Goal: Task Accomplishment & Management: Manage account settings

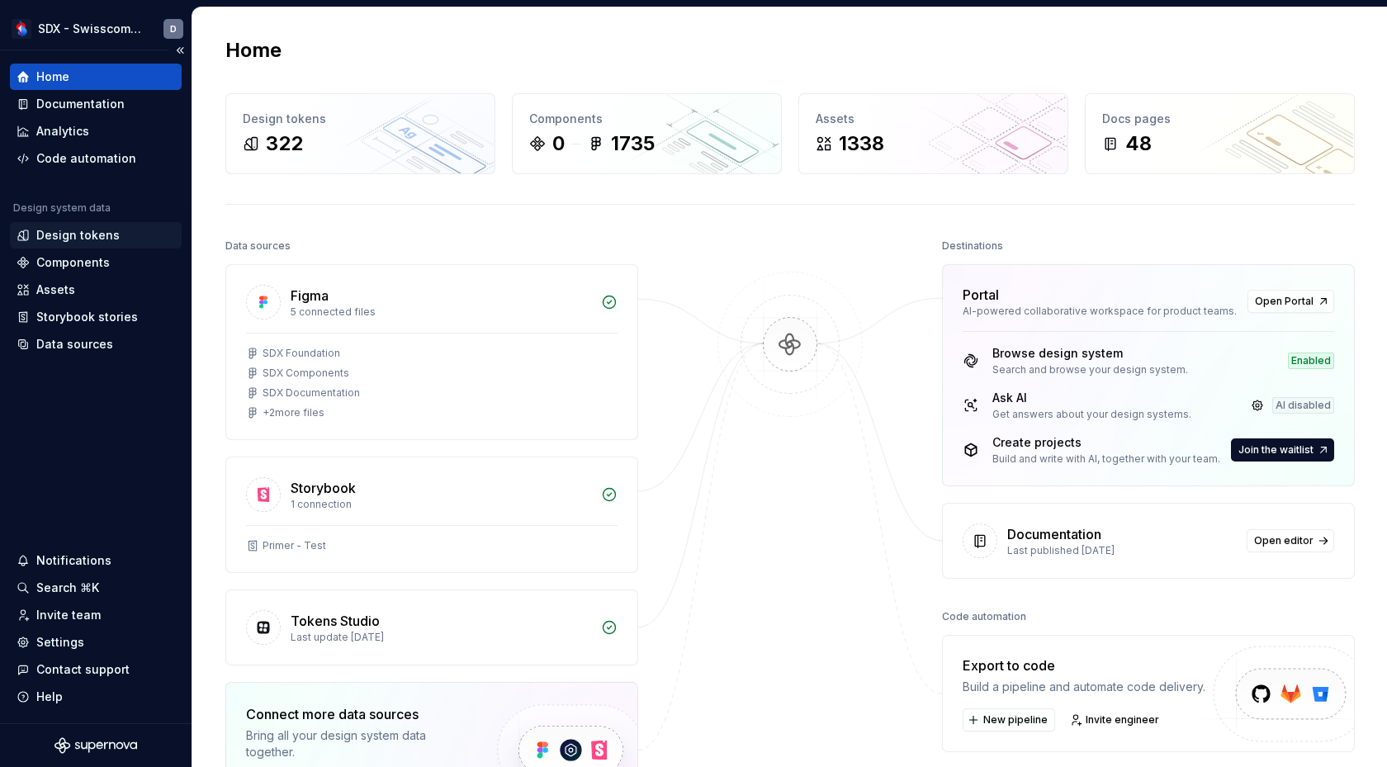
click at [88, 245] on div "Design tokens" at bounding box center [96, 235] width 172 height 26
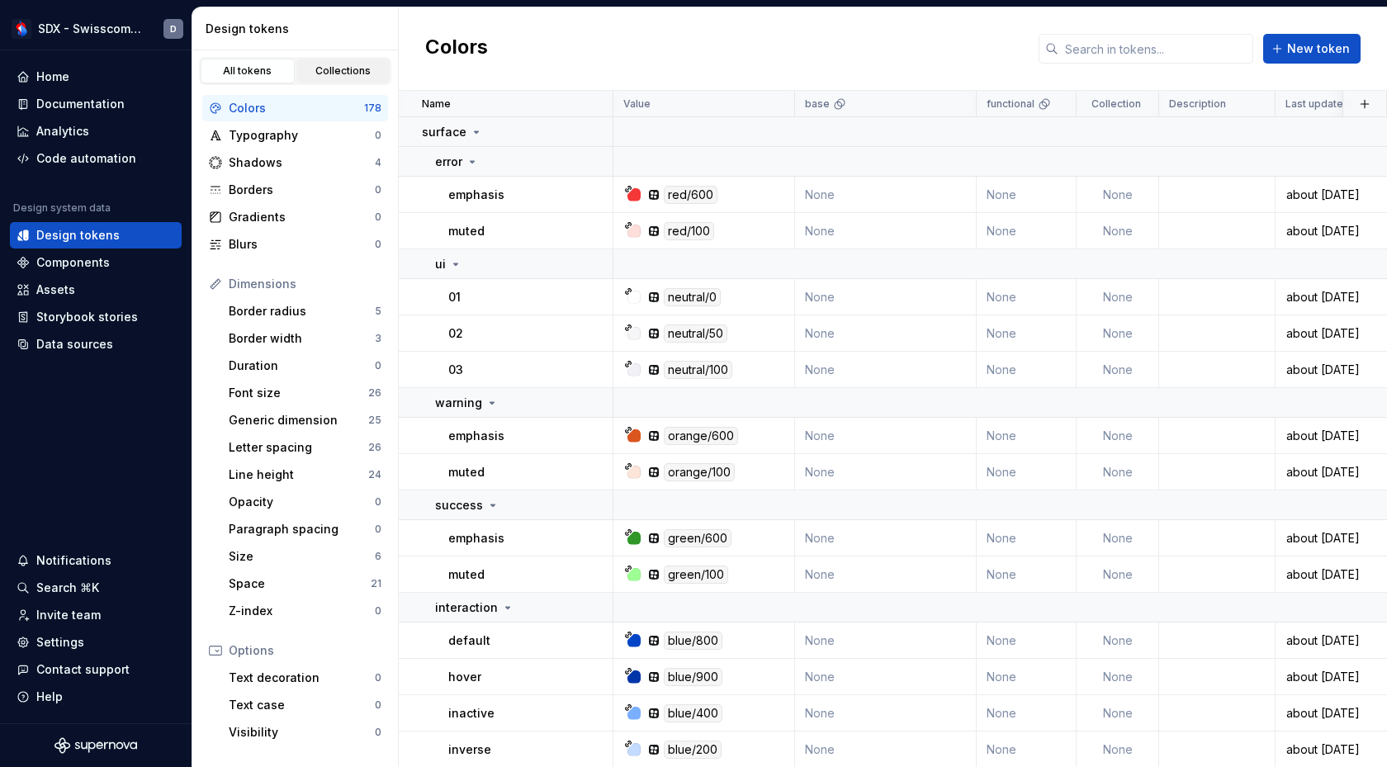
click at [316, 73] on div "Collections" at bounding box center [343, 70] width 83 height 13
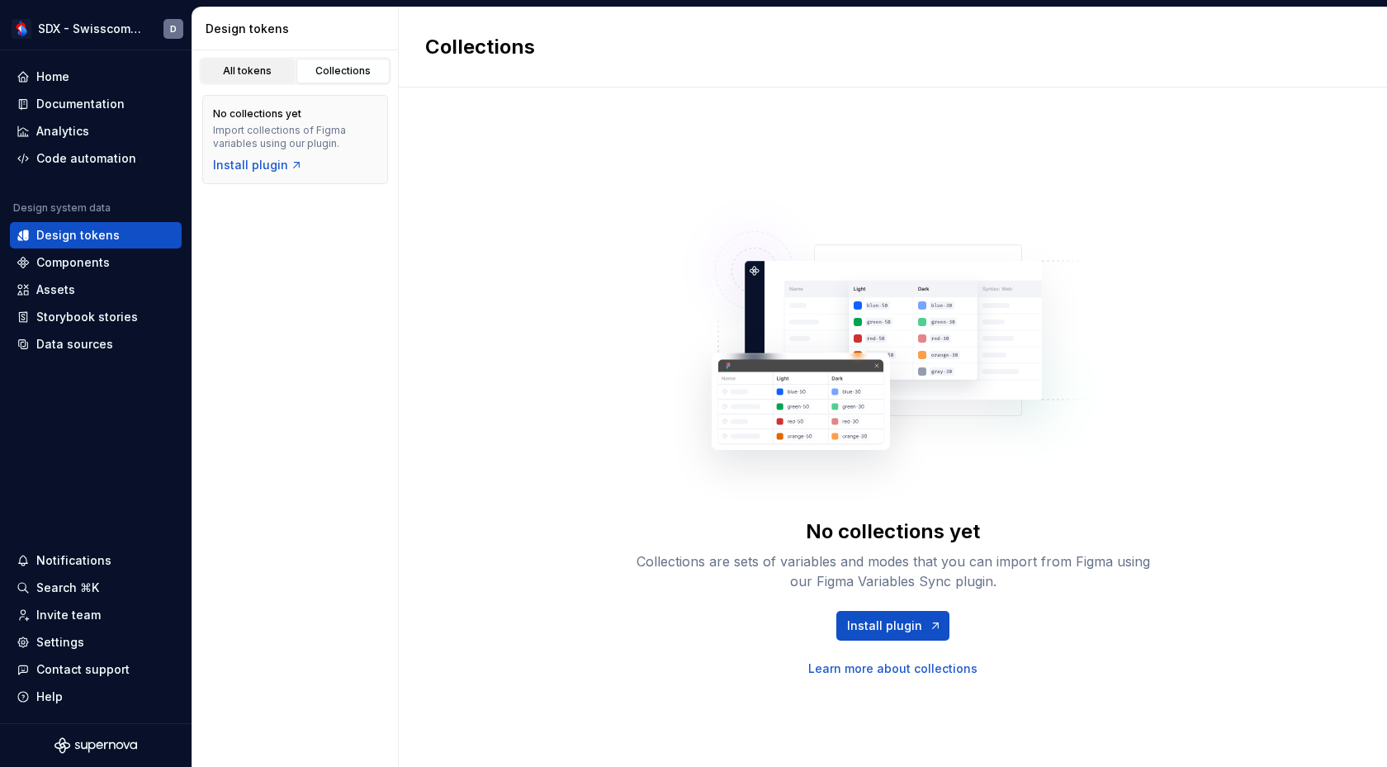
click at [251, 73] on div "All tokens" at bounding box center [247, 70] width 83 height 13
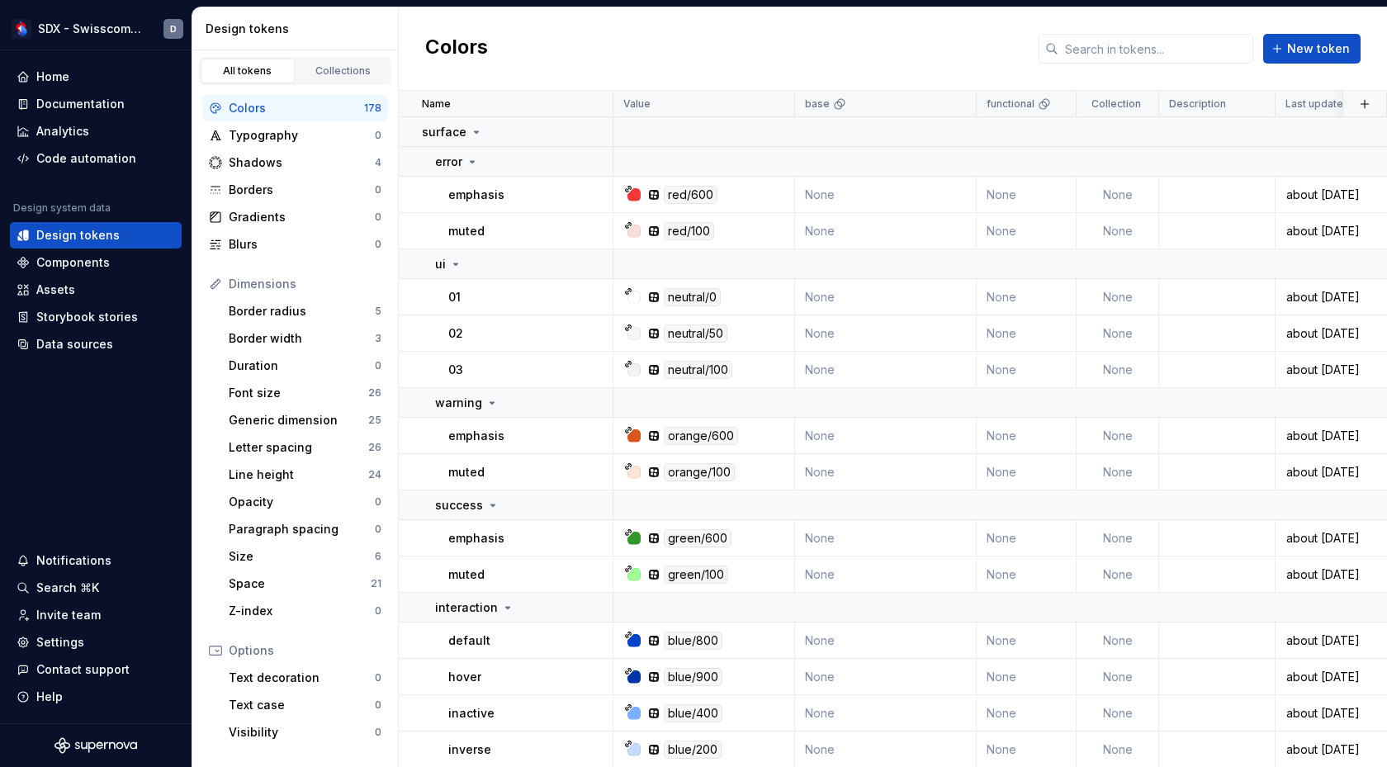
click at [319, 84] on div "All tokens Collections" at bounding box center [295, 71] width 192 height 28
click at [333, 65] on div "Collections" at bounding box center [343, 70] width 83 height 13
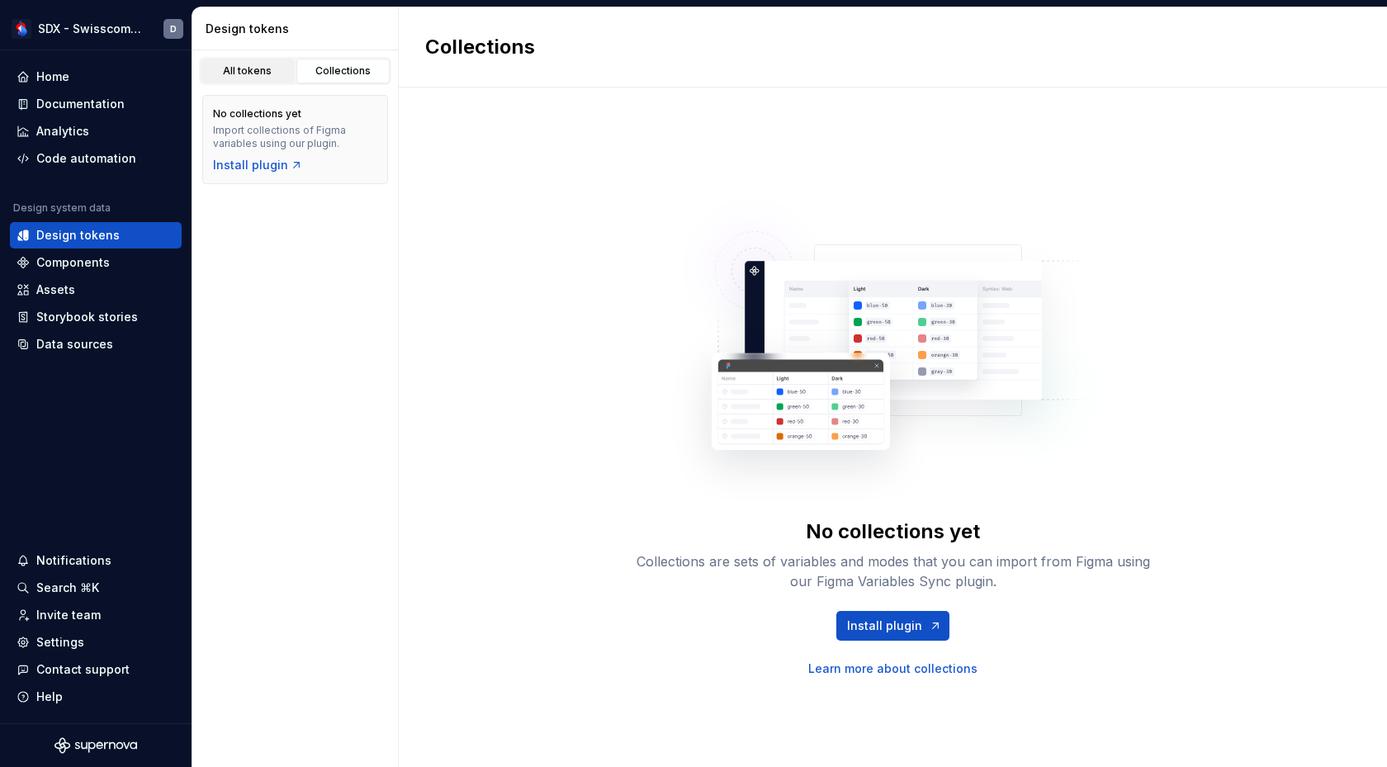
click at [269, 77] on div "All tokens" at bounding box center [247, 70] width 83 height 13
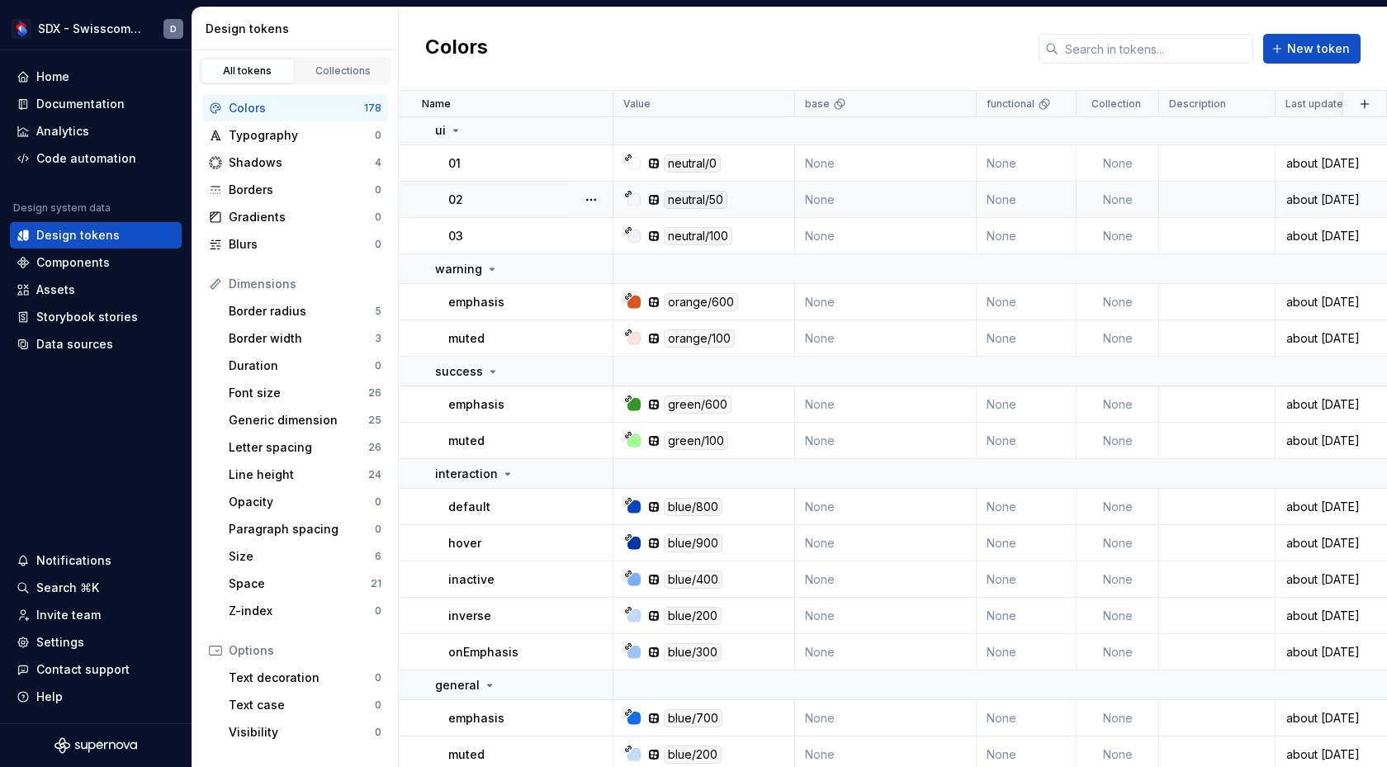
scroll to position [143, 0]
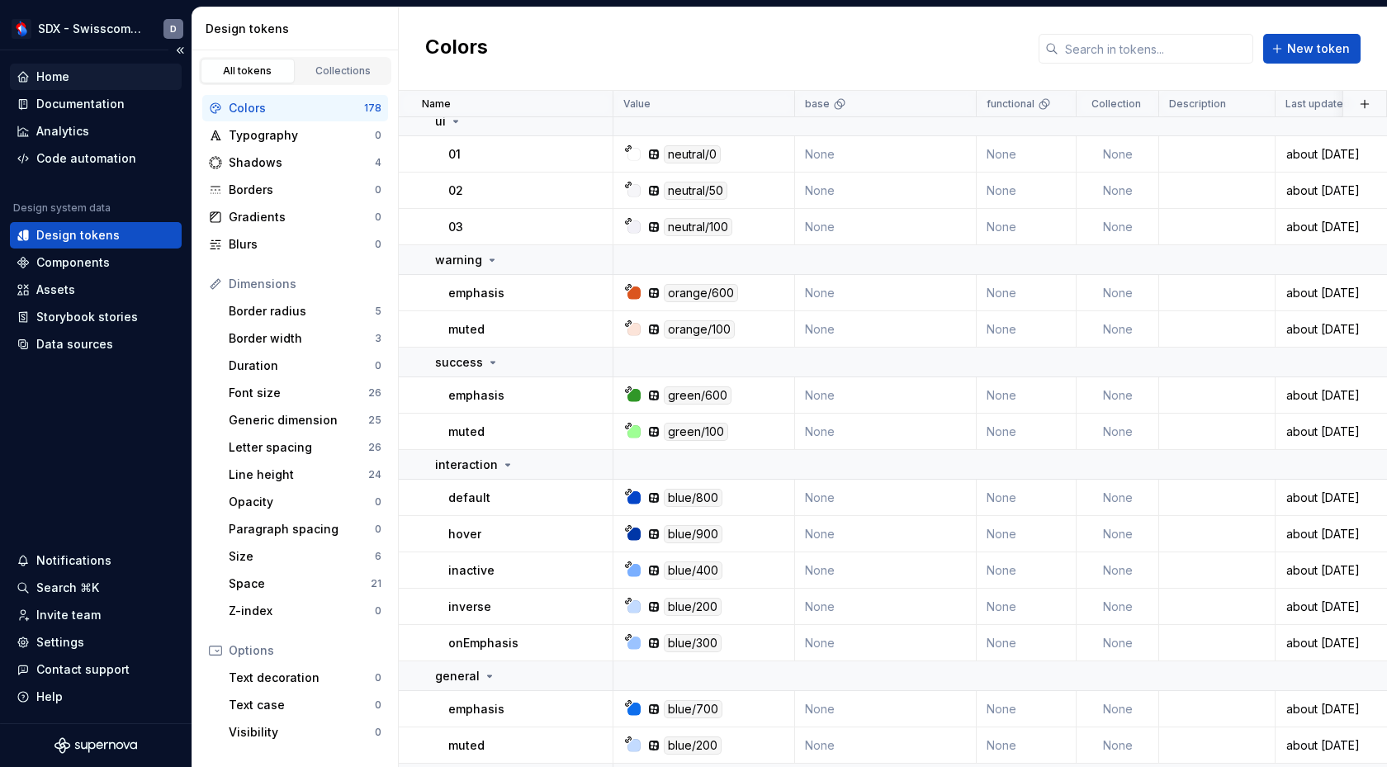
click at [85, 69] on div "Home" at bounding box center [96, 77] width 159 height 17
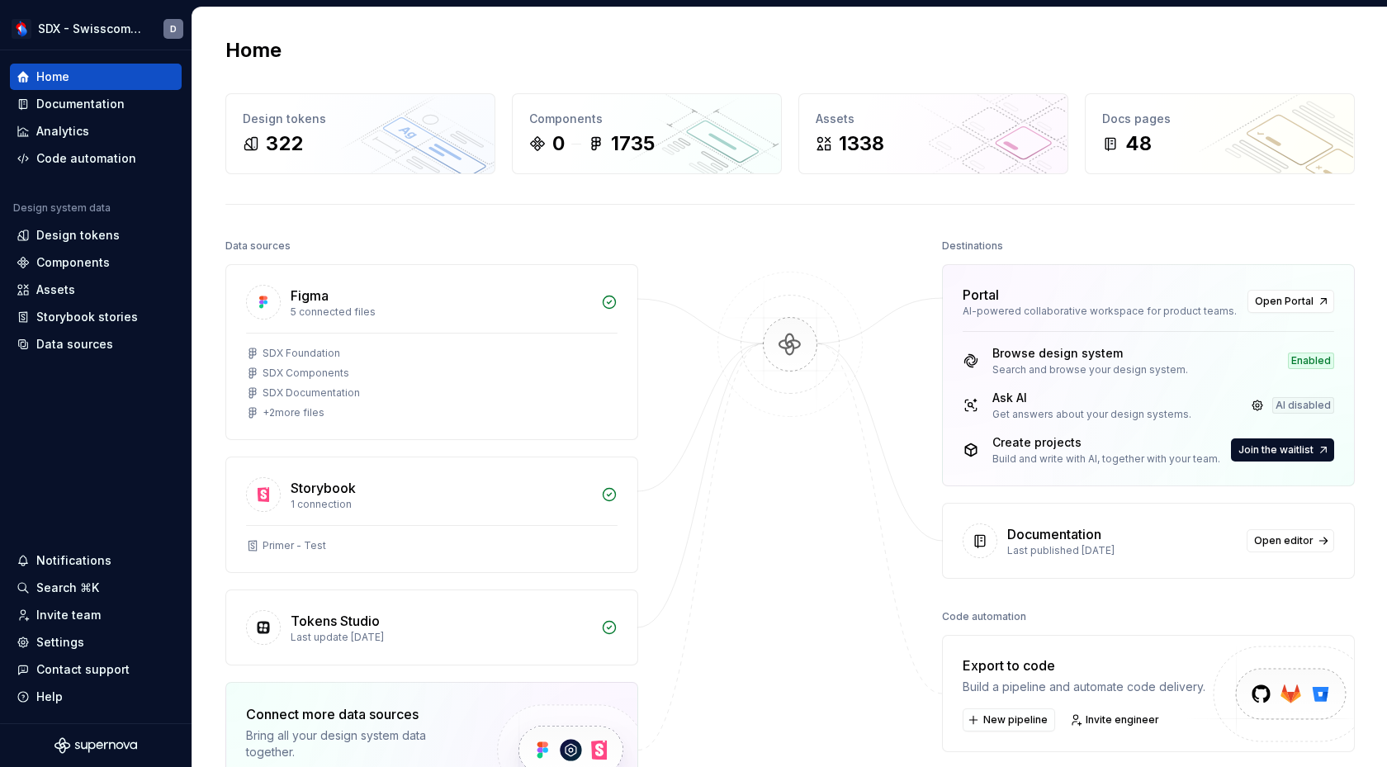
scroll to position [34, 0]
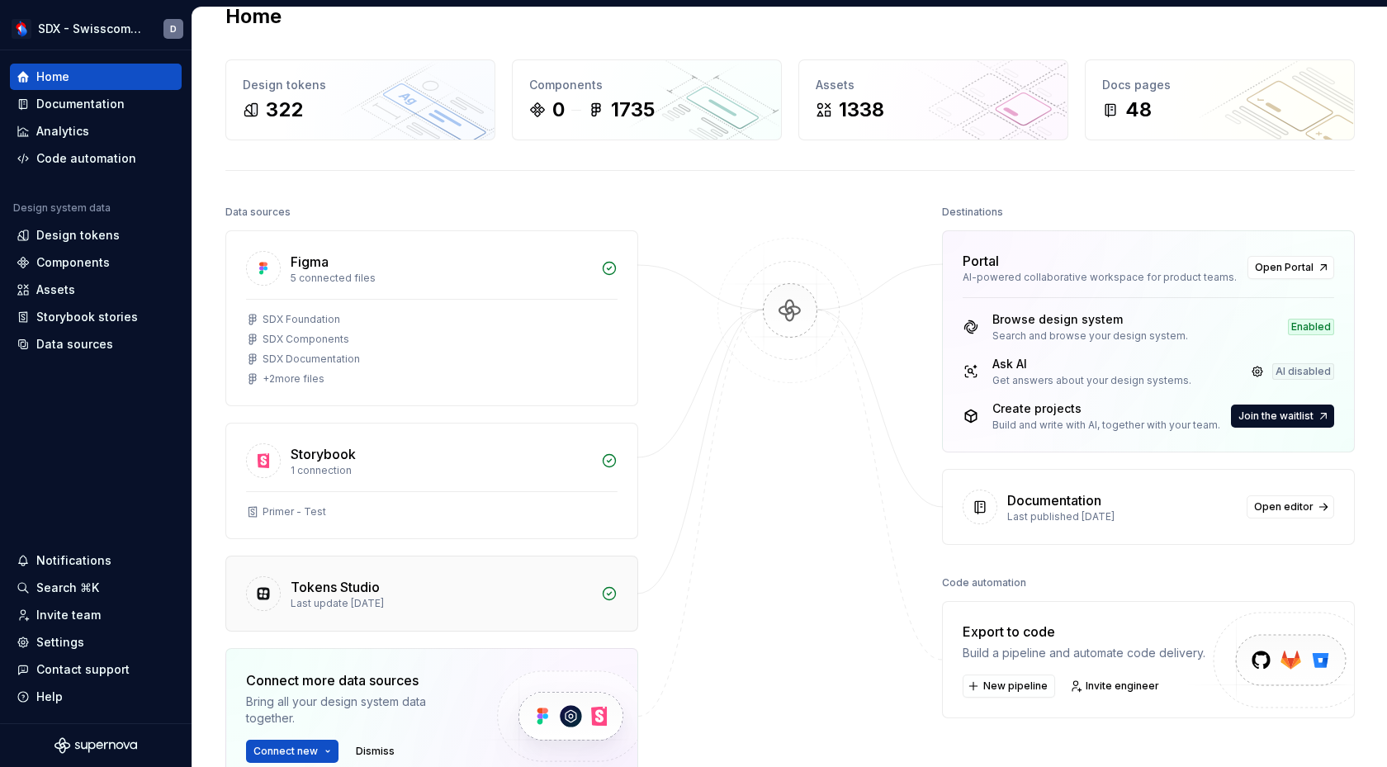
click at [490, 593] on div "Tokens Studio" at bounding box center [441, 587] width 301 height 20
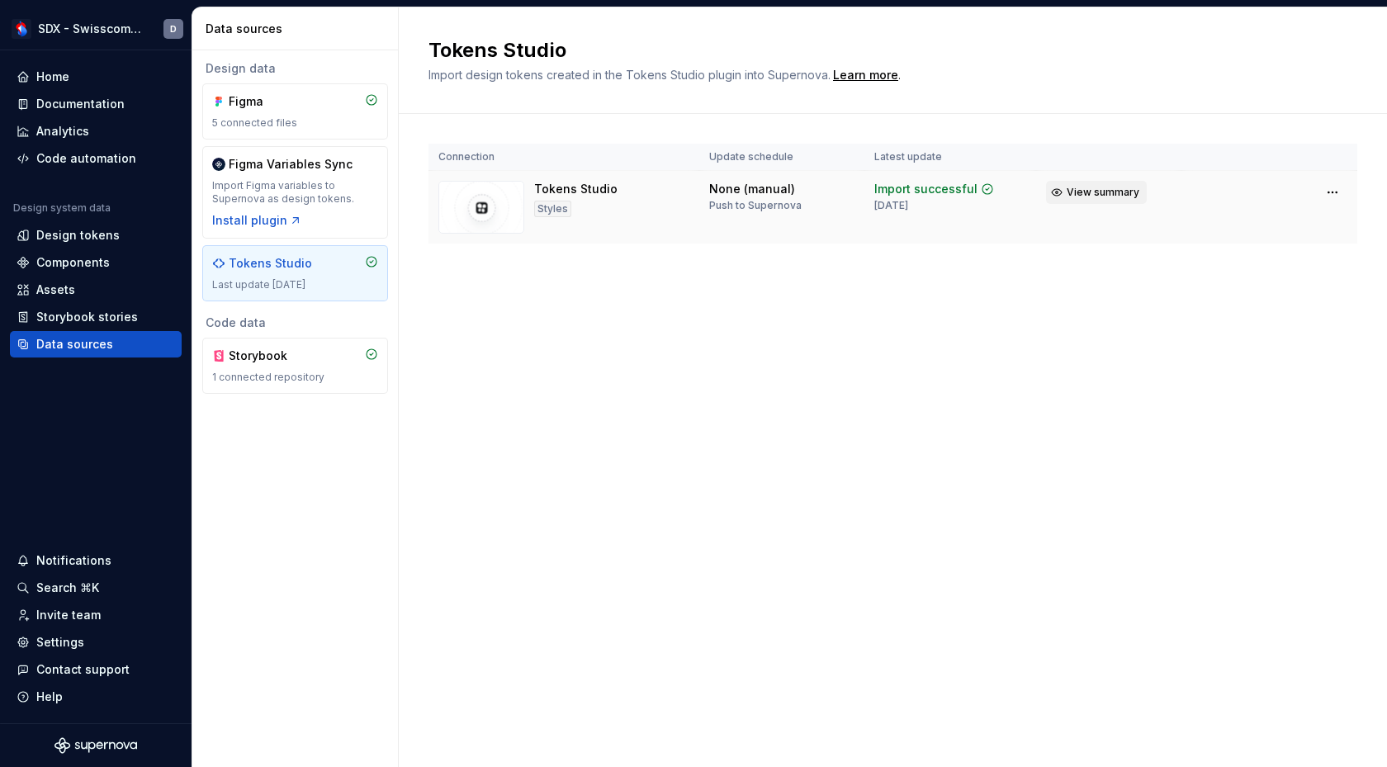
click at [1124, 197] on span "View summary" at bounding box center [1103, 192] width 73 height 13
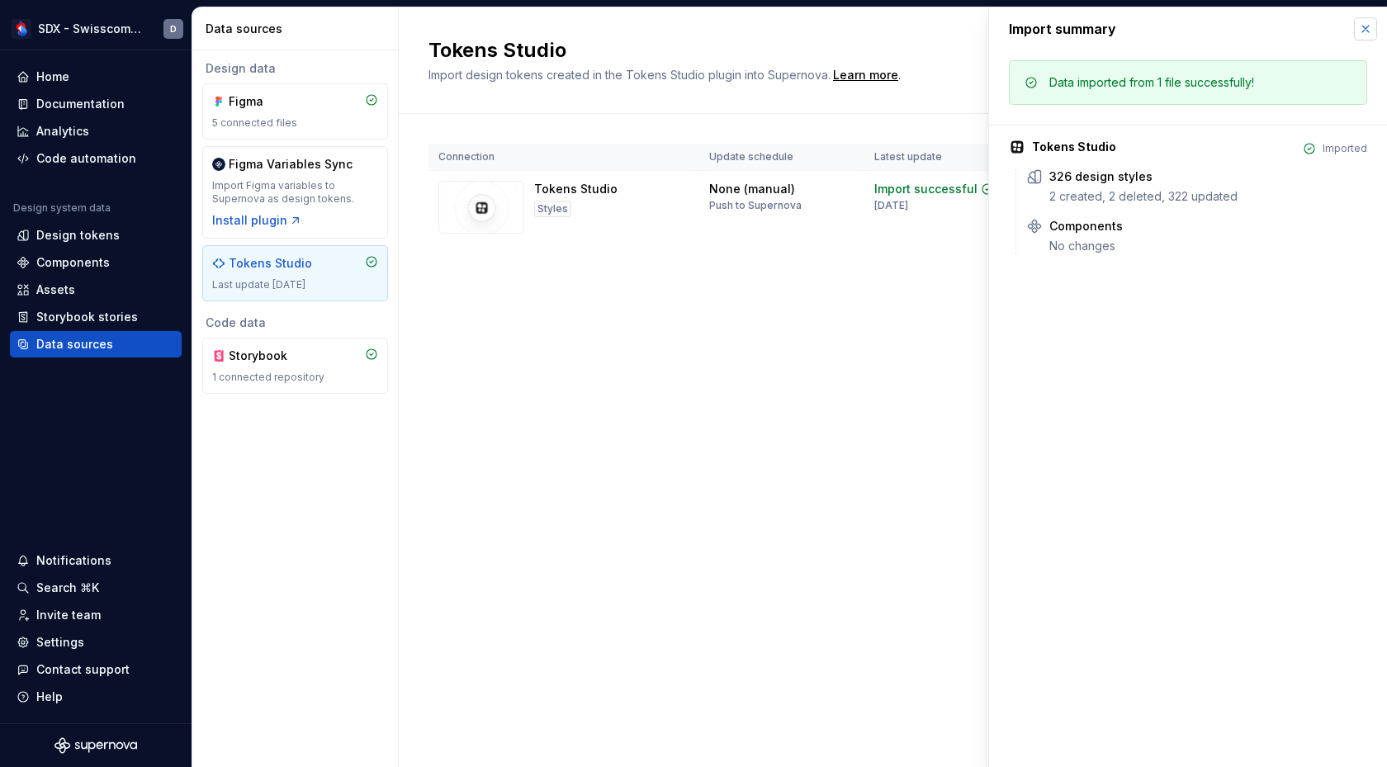
click at [1365, 30] on button "button" at bounding box center [1365, 28] width 23 height 23
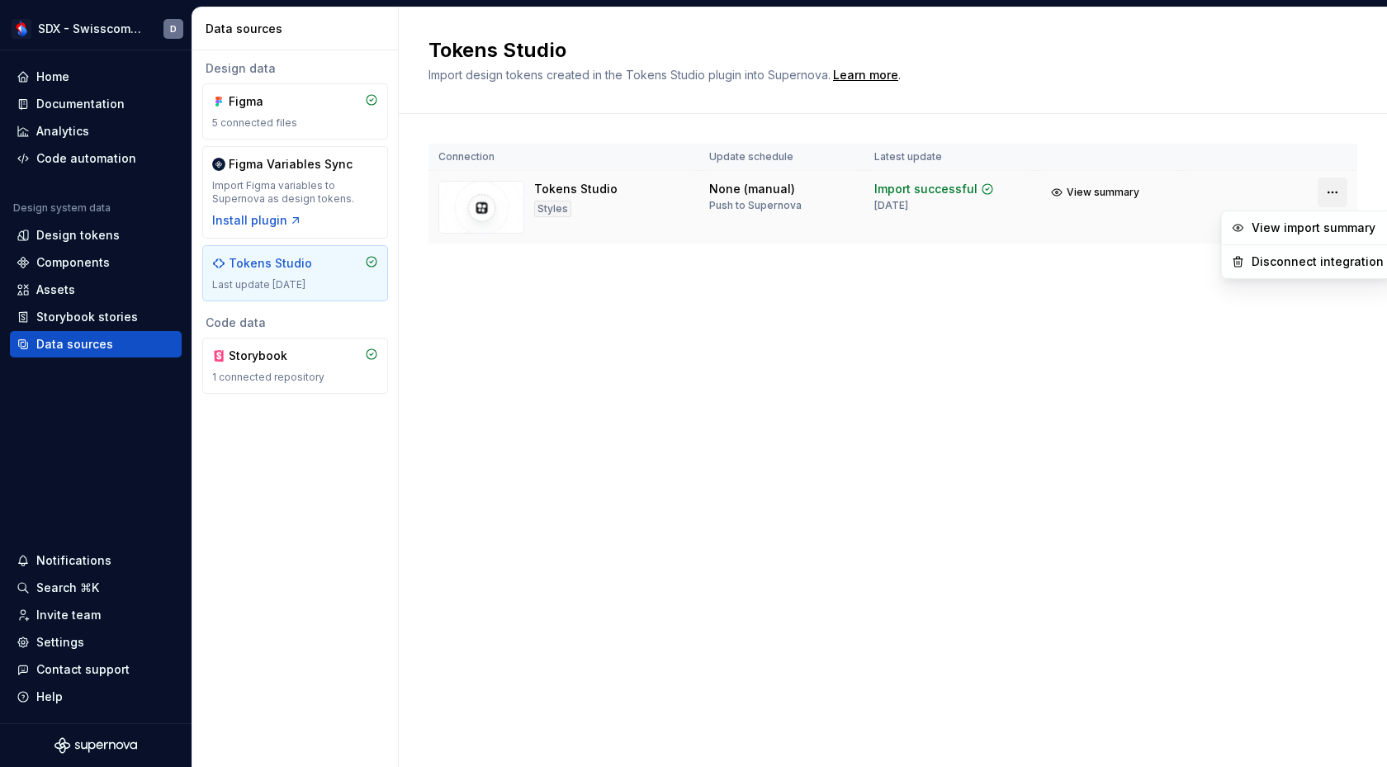
click at [1337, 195] on html "SDX - Swisscom Digital Experience D Home Documentation Analytics Code automatio…" at bounding box center [693, 383] width 1387 height 767
click at [1322, 234] on div "View import summary" at bounding box center [1318, 228] width 132 height 17
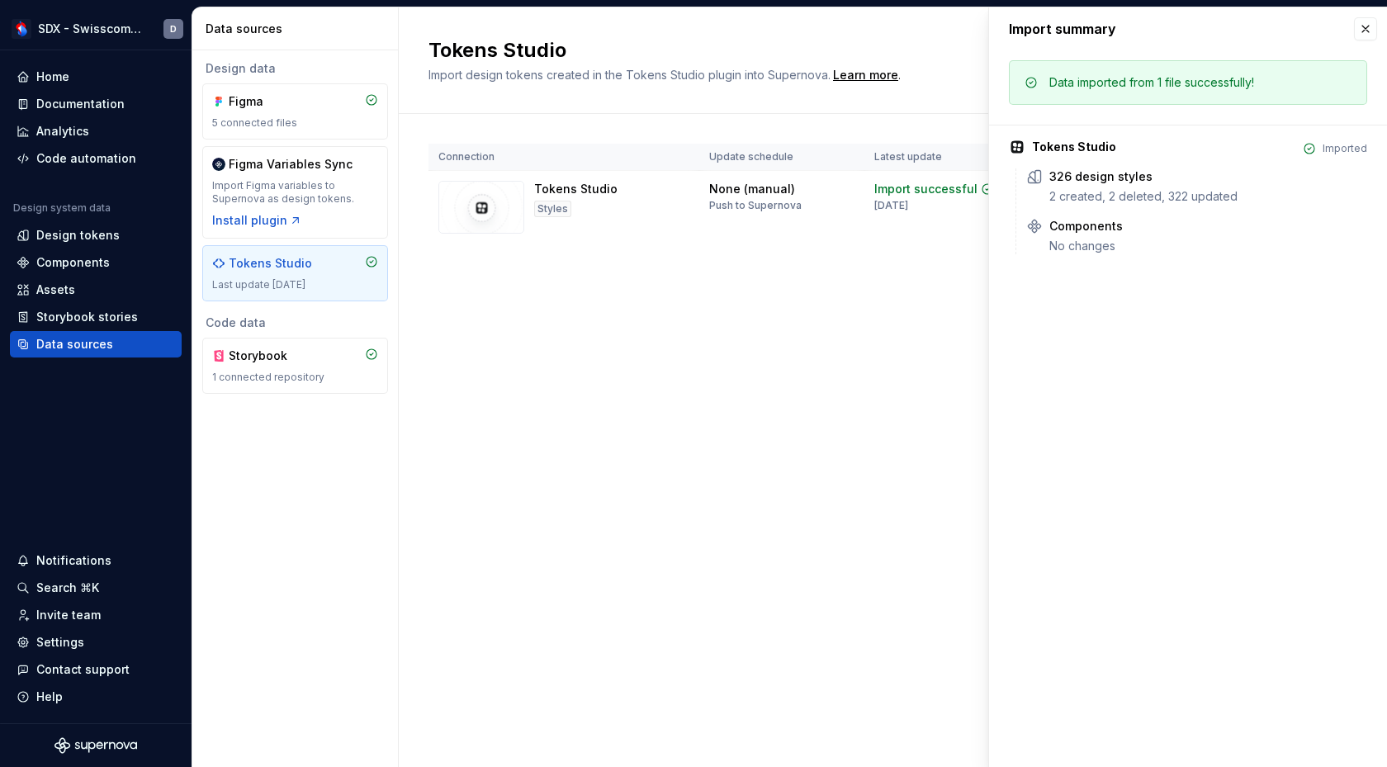
click at [866, 410] on div "Tokens Studio Import design tokens created in the Tokens Studio plugin into Sup…" at bounding box center [893, 387] width 988 height 760
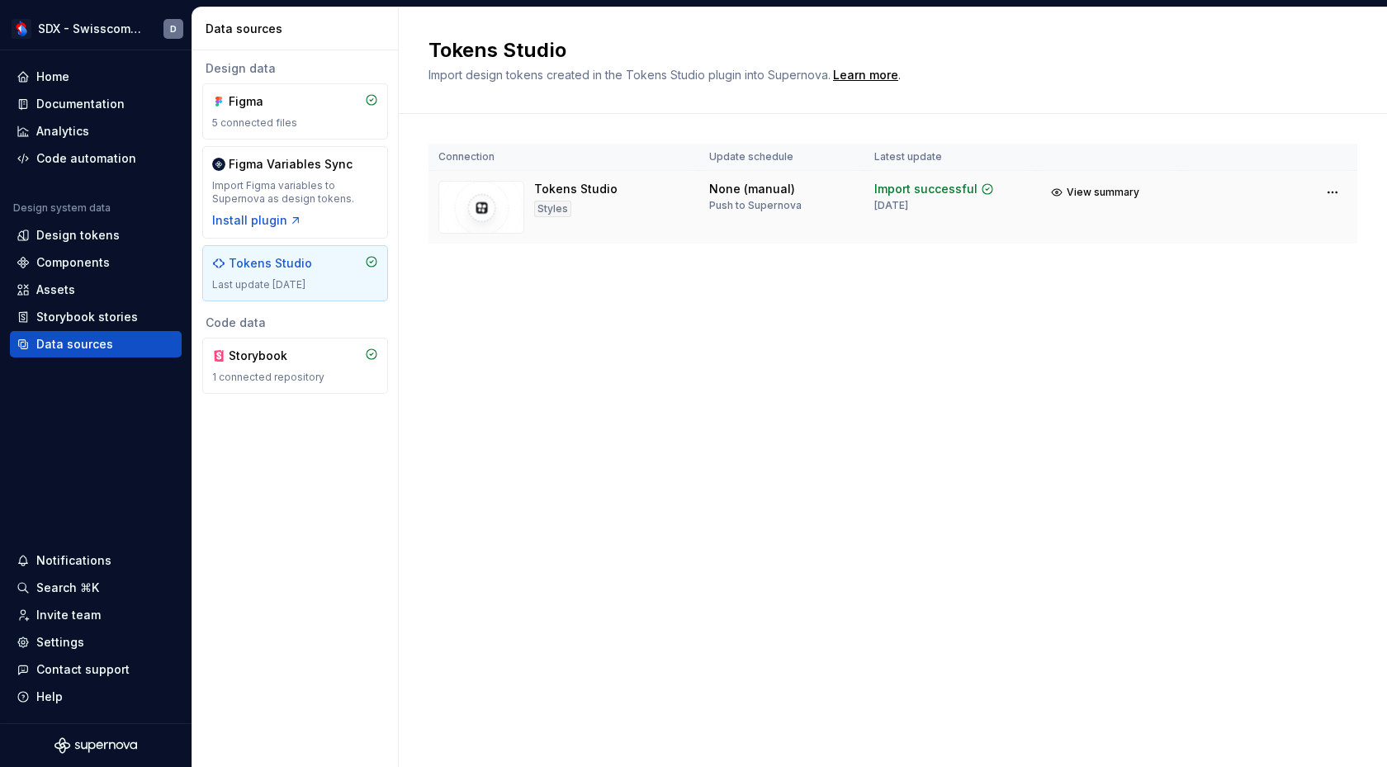
click at [1012, 226] on td "Import successful [DATE]" at bounding box center [951, 207] width 172 height 73
click at [1115, 198] on span "View summary" at bounding box center [1103, 192] width 73 height 13
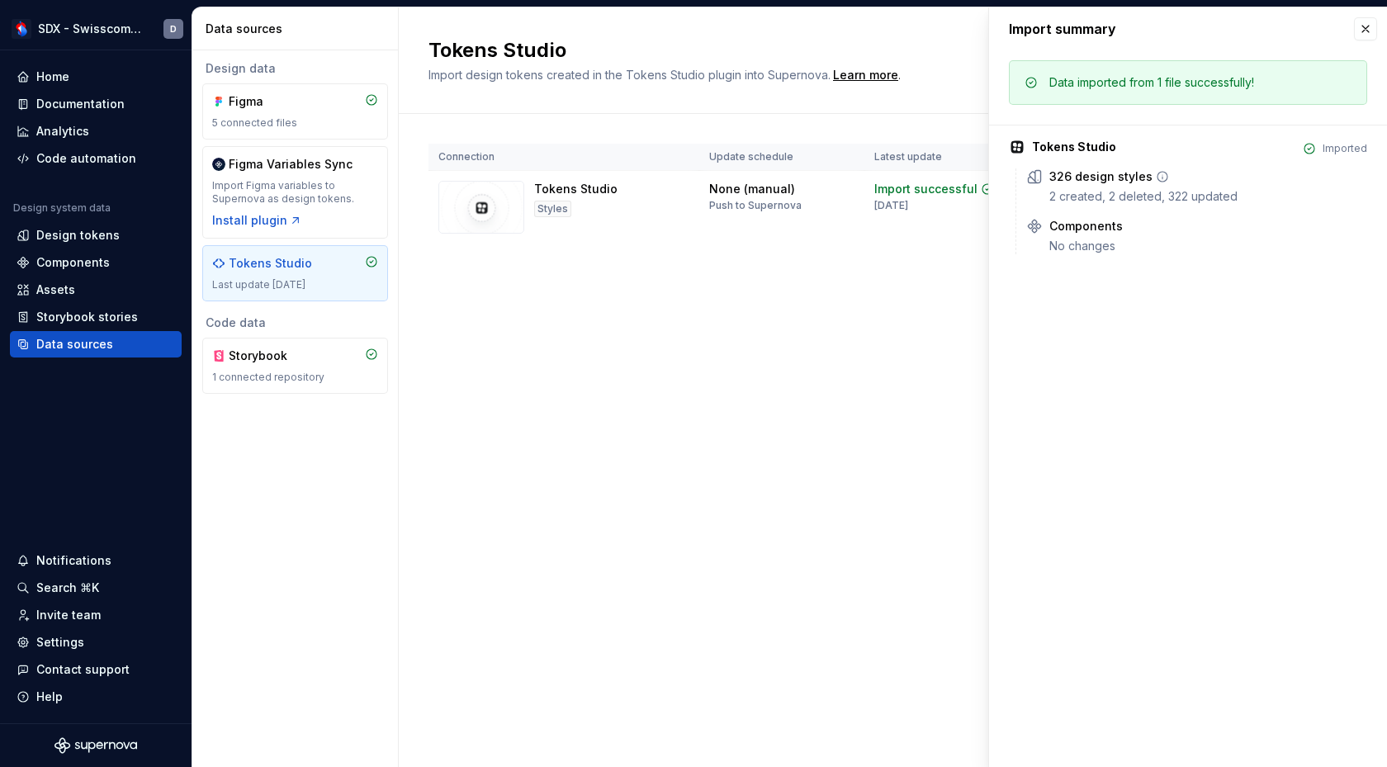
click at [1149, 202] on div "2 created, 2 deleted, 322 updated" at bounding box center [1209, 196] width 318 height 17
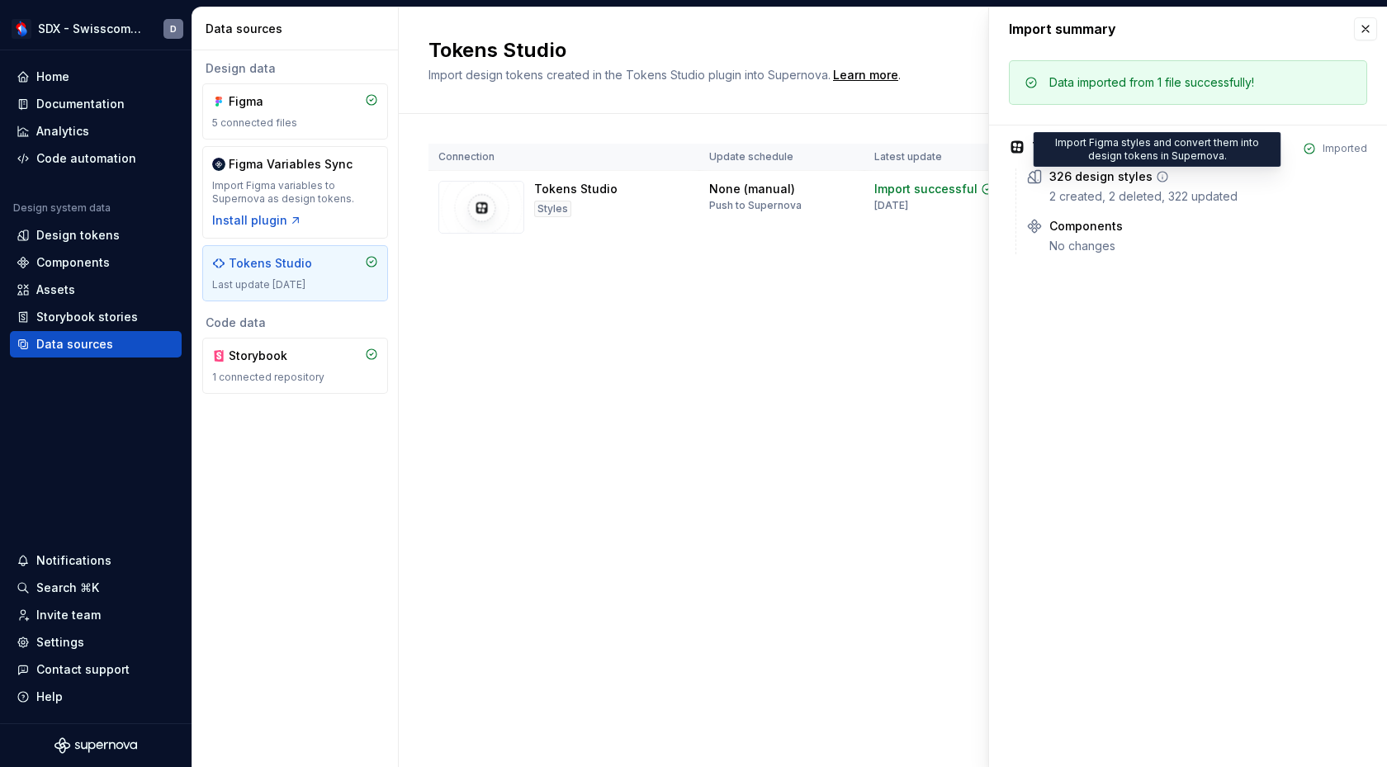
click at [1158, 178] on icon at bounding box center [1163, 177] width 10 height 10
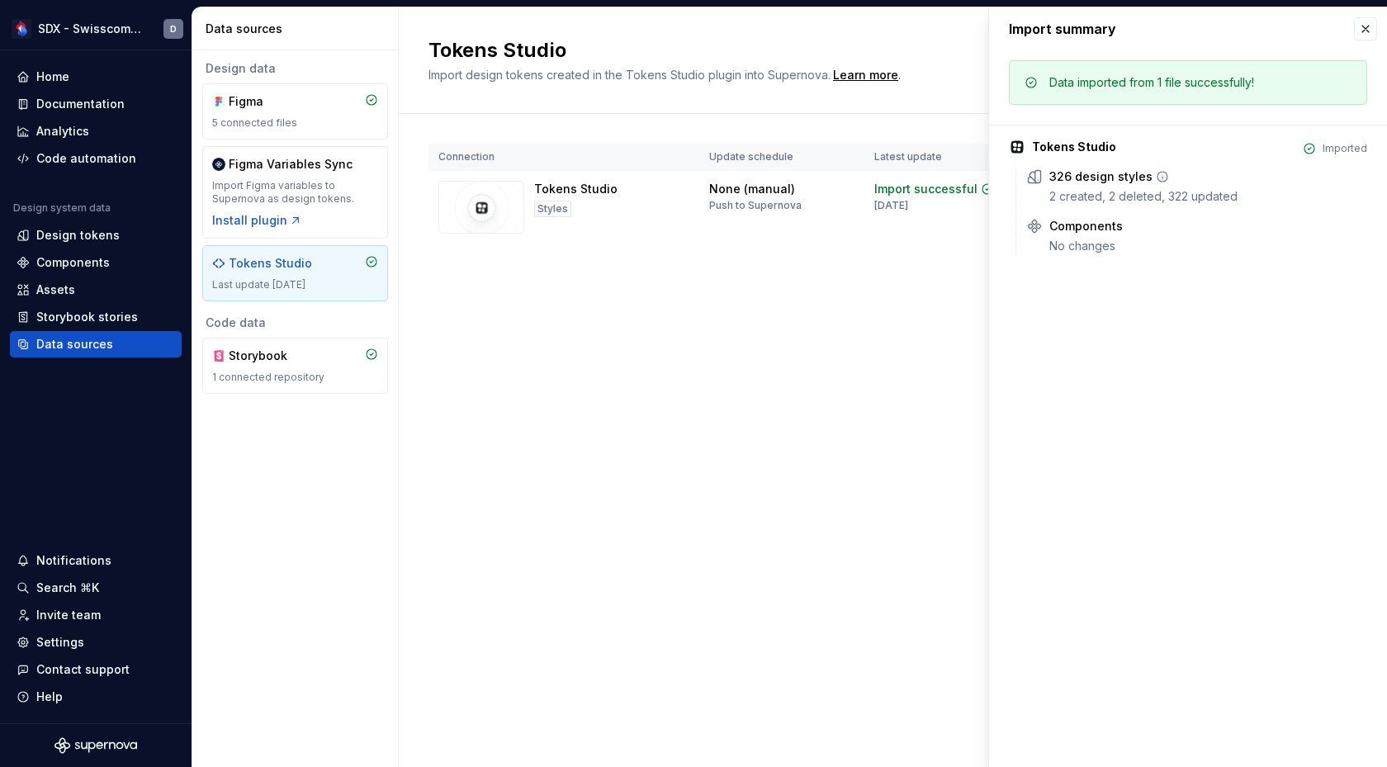
click at [1158, 178] on icon at bounding box center [1163, 177] width 10 height 10
click at [1128, 227] on icon at bounding box center [1132, 226] width 13 height 13
click at [1363, 34] on button "button" at bounding box center [1365, 28] width 23 height 23
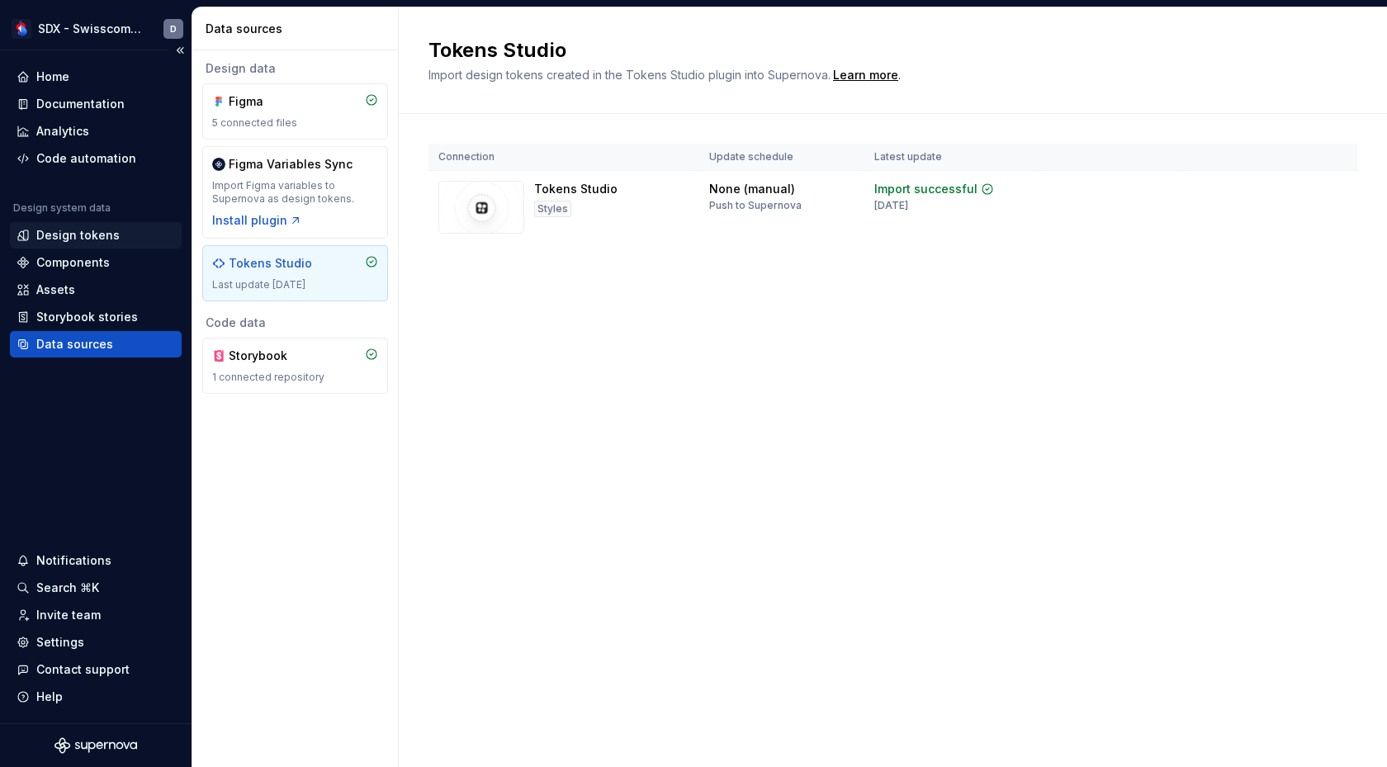
click at [83, 242] on div "Design tokens" at bounding box center [77, 235] width 83 height 17
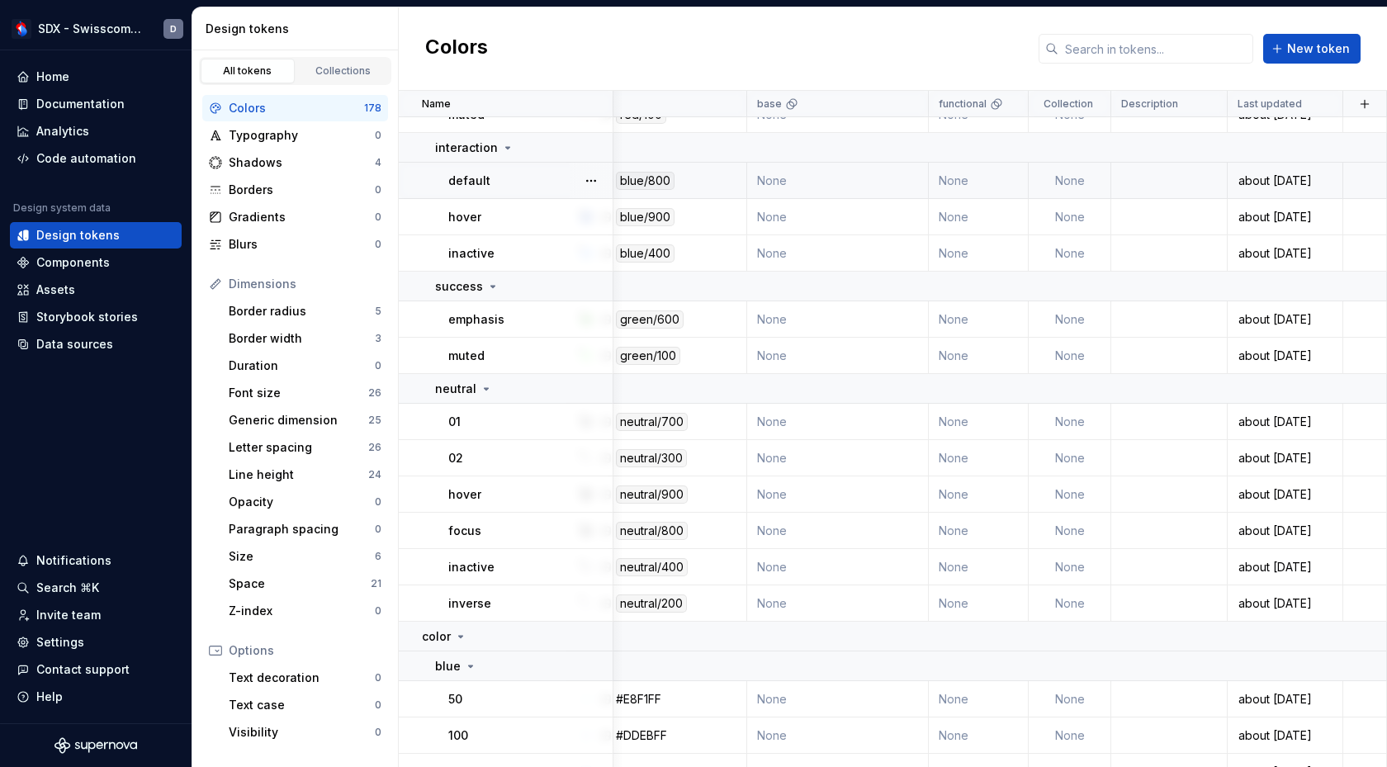
scroll to position [1930, 48]
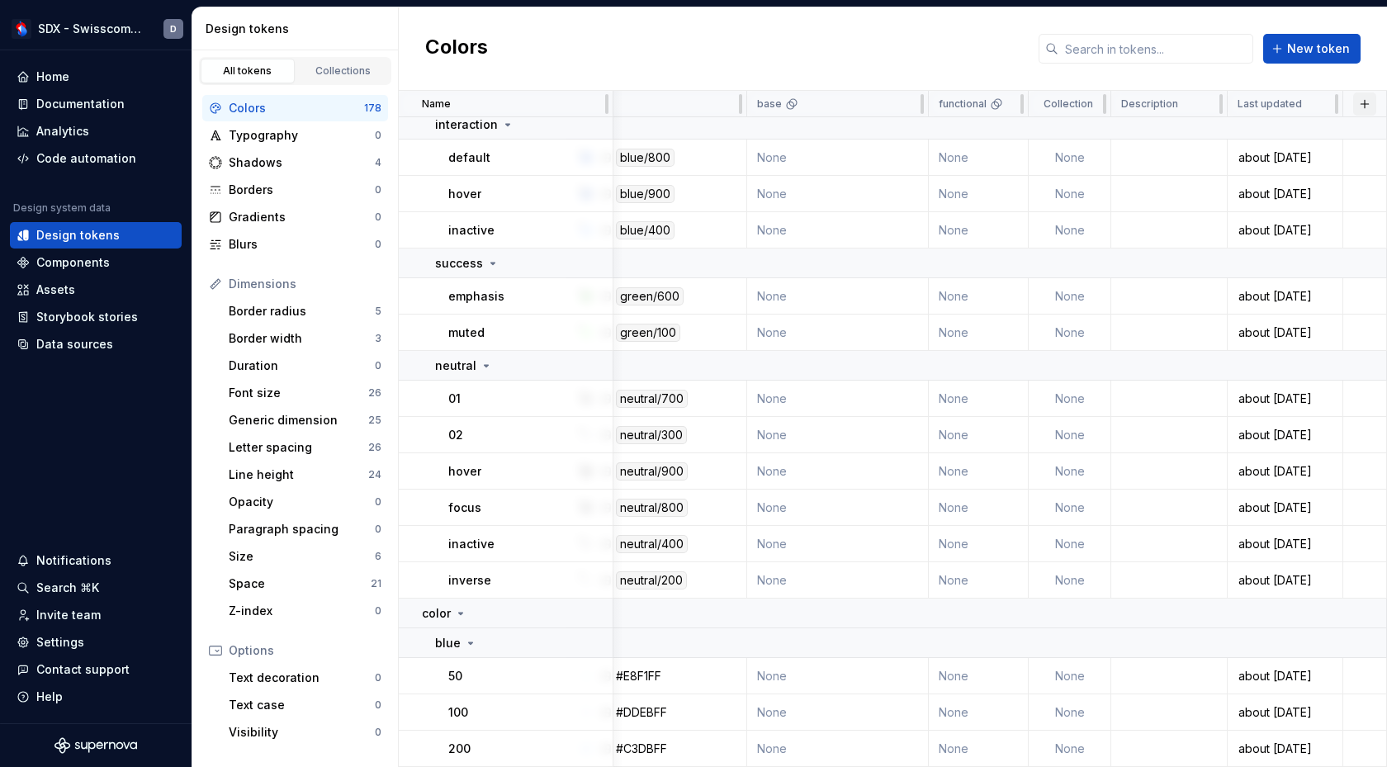
click at [1363, 105] on button "button" at bounding box center [1364, 103] width 23 height 23
click at [1126, 266] on td at bounding box center [977, 264] width 822 height 30
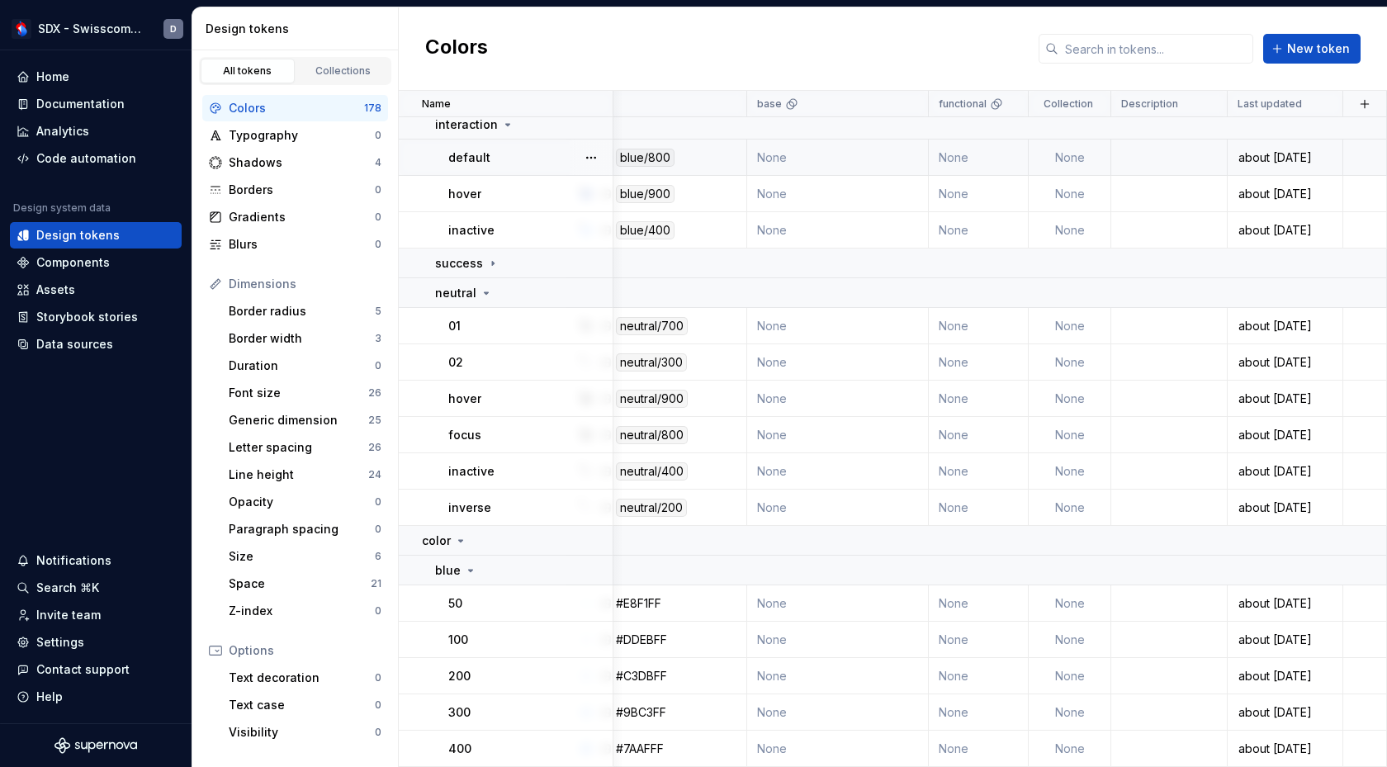
click at [791, 163] on td "None" at bounding box center [838, 158] width 182 height 36
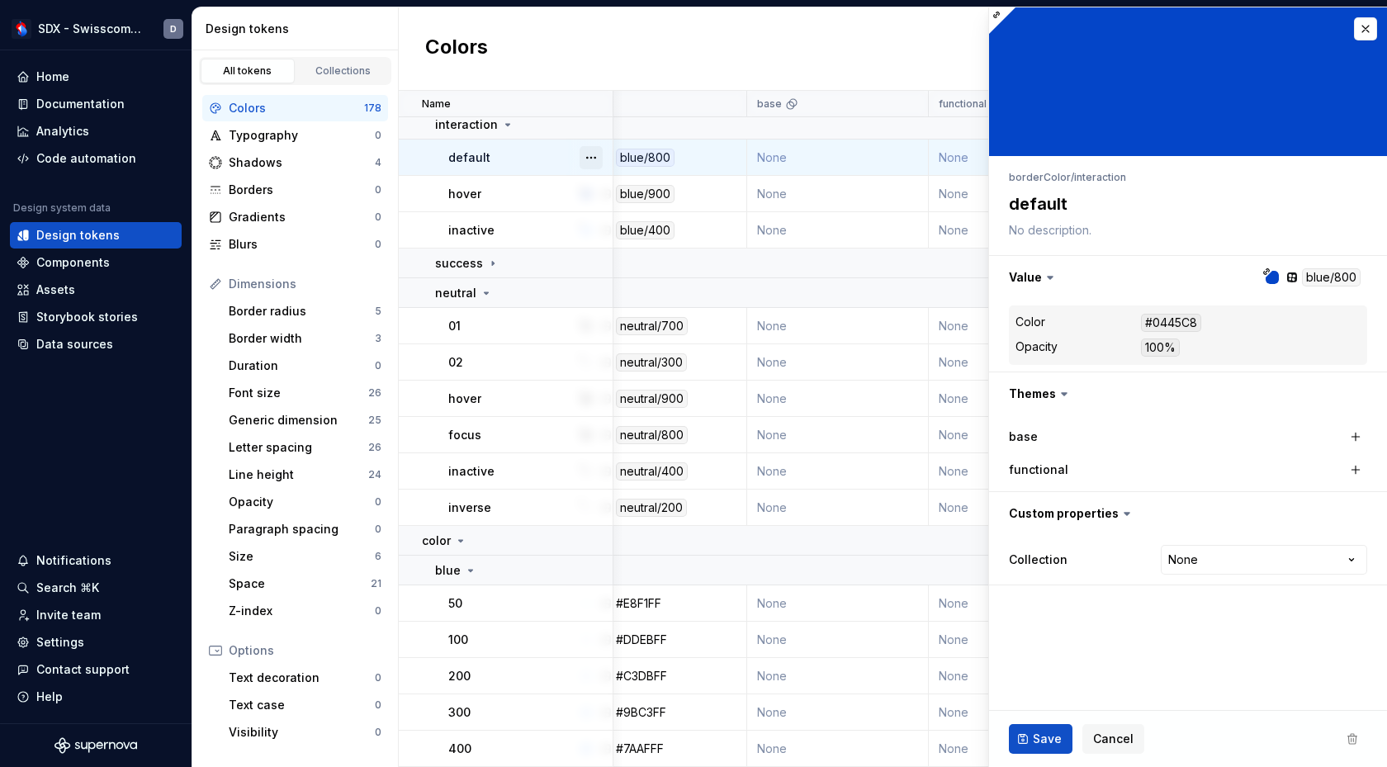
type textarea "*"
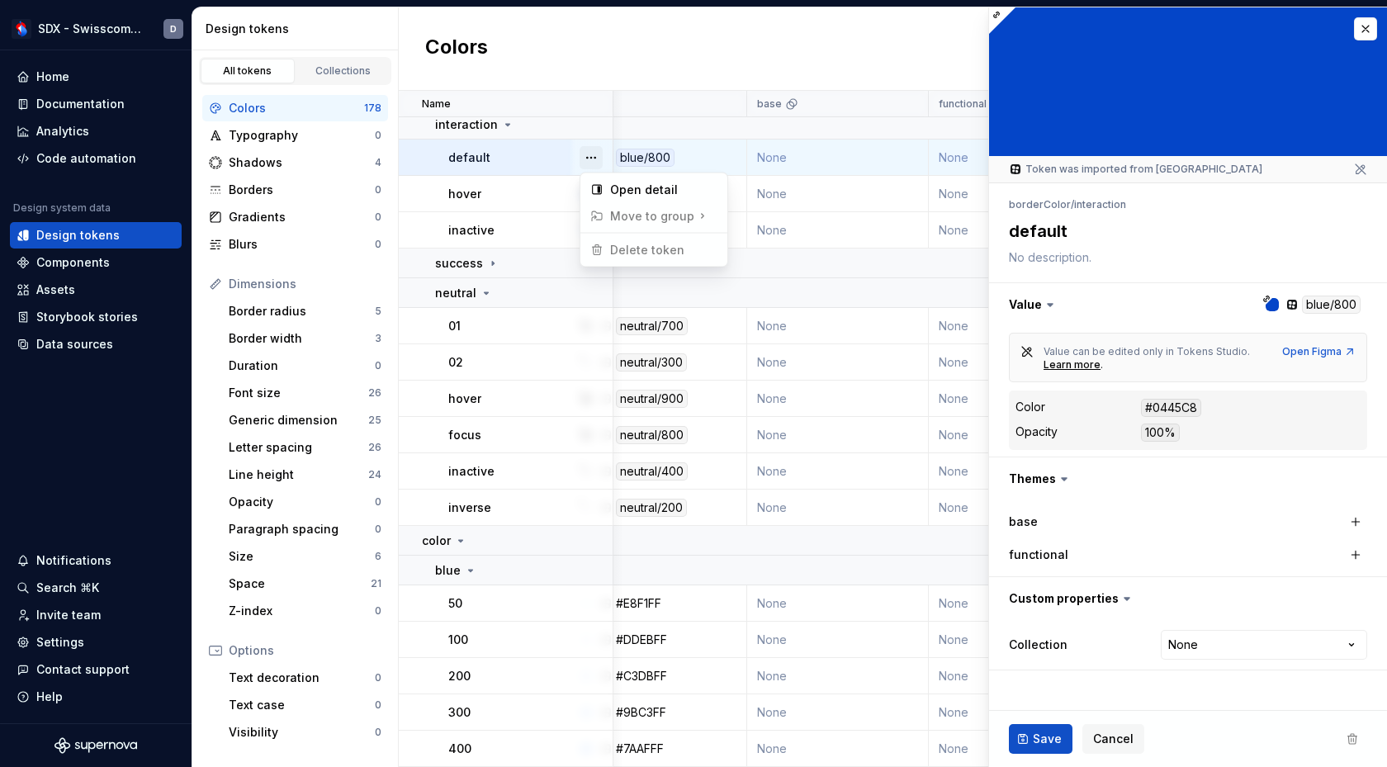
click at [595, 154] on button "button" at bounding box center [591, 157] width 23 height 23
click at [1097, 280] on html "SDX - Swisscom Digital Experience D Home Documentation Analytics Code automatio…" at bounding box center [693, 383] width 1387 height 767
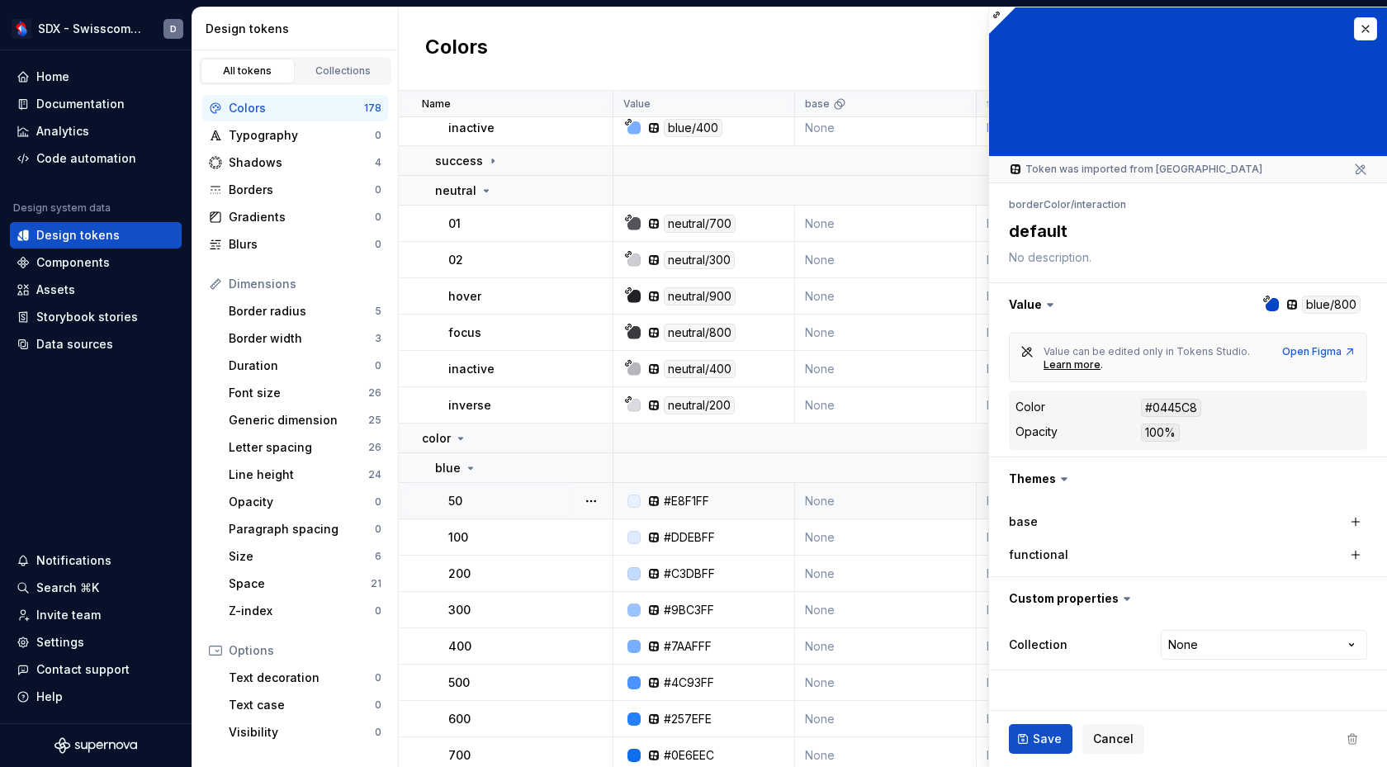
scroll to position [2032, -1]
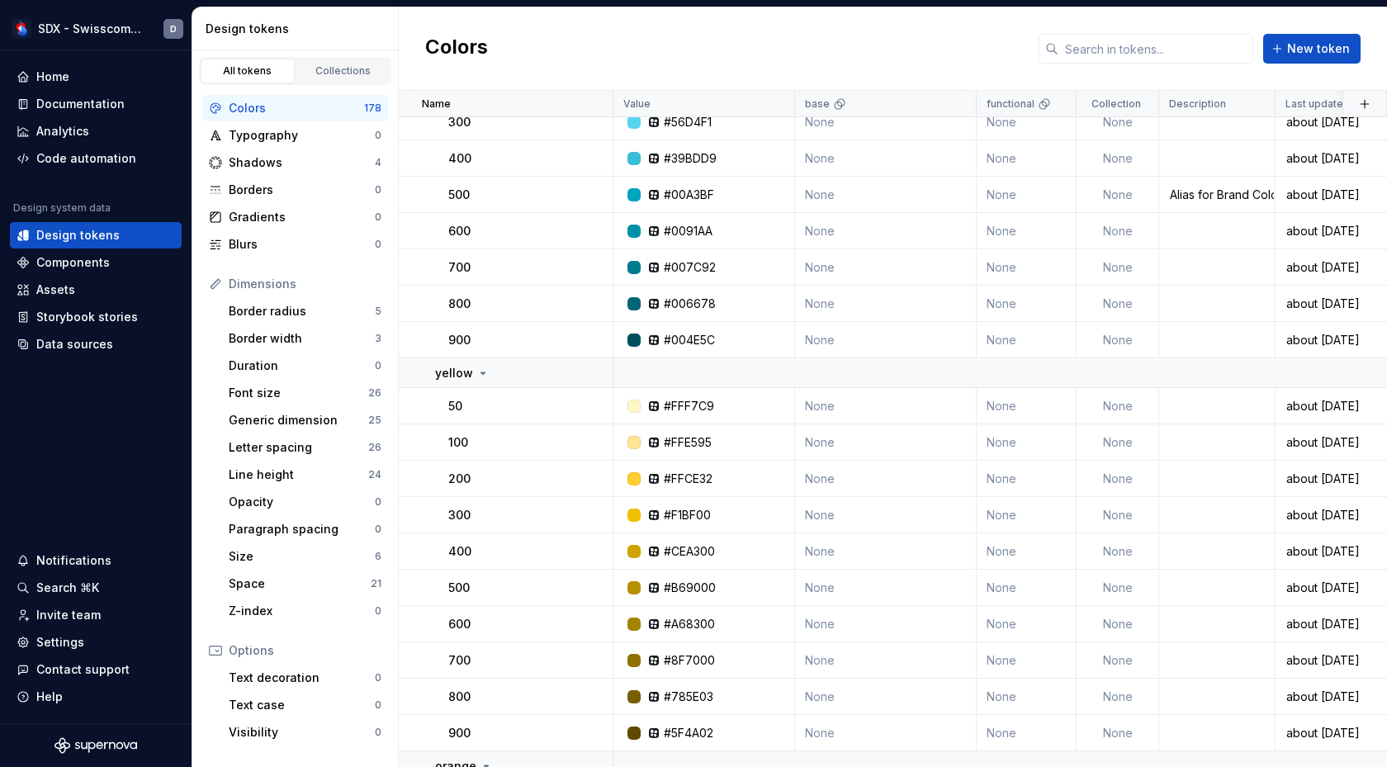
scroll to position [3708, 0]
